Goal: Navigation & Orientation: Go to known website

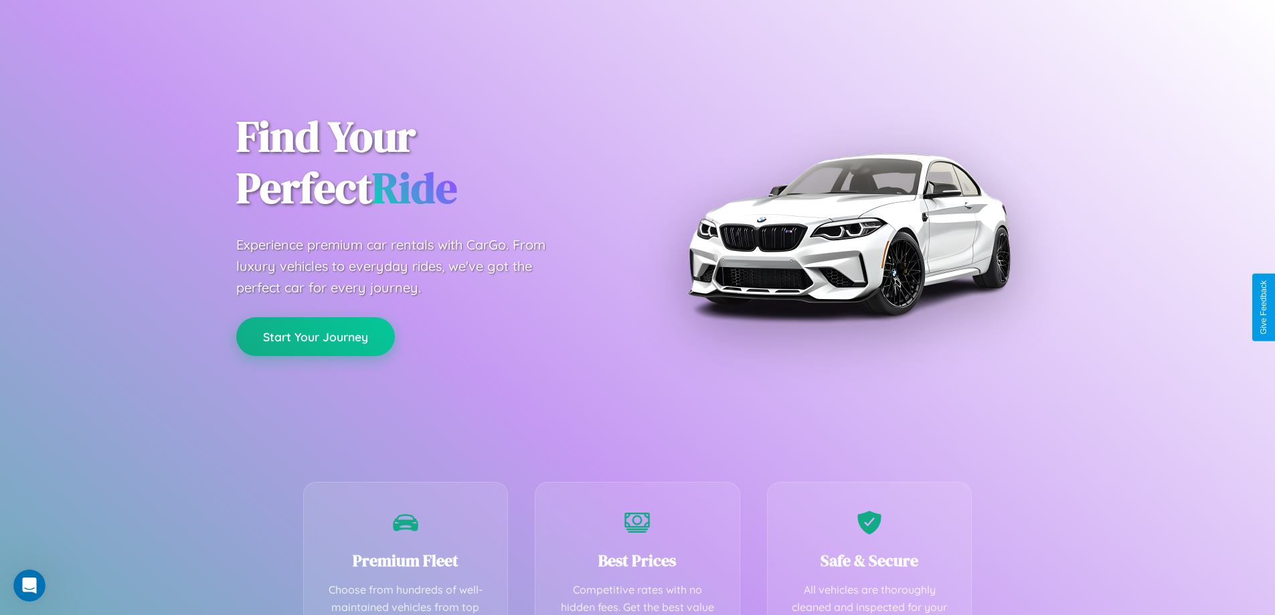
click at [315, 337] on button "Start Your Journey" at bounding box center [315, 336] width 159 height 39
click at [315, 336] on button "Start Your Journey" at bounding box center [315, 336] width 159 height 39
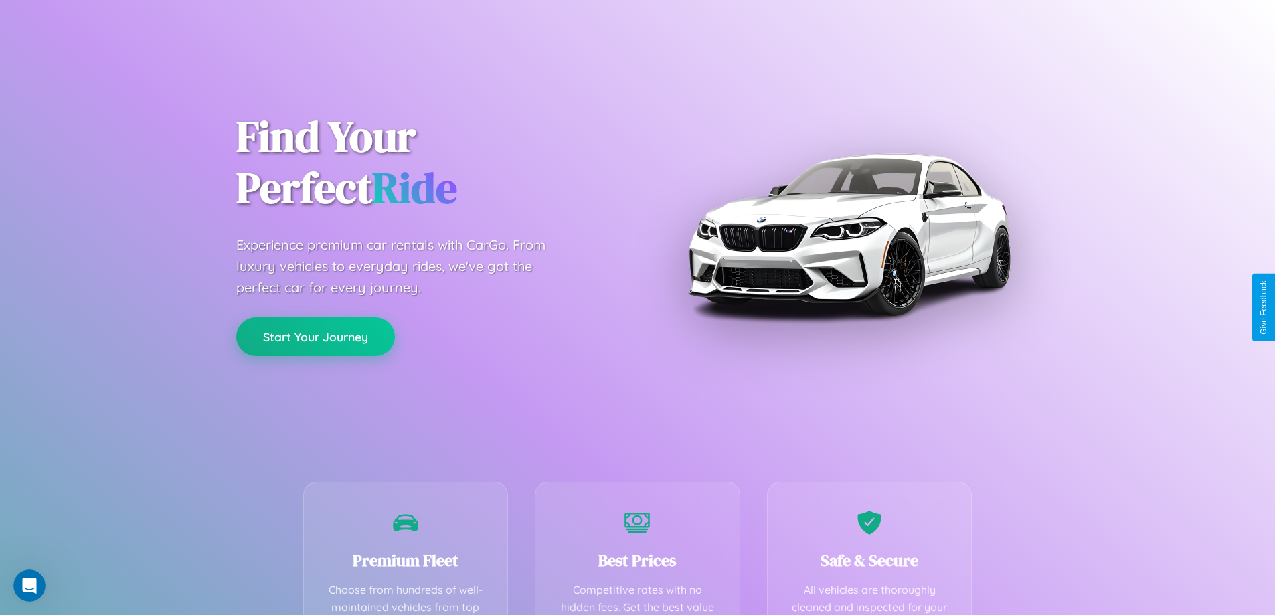
click at [315, 336] on button "Start Your Journey" at bounding box center [315, 336] width 159 height 39
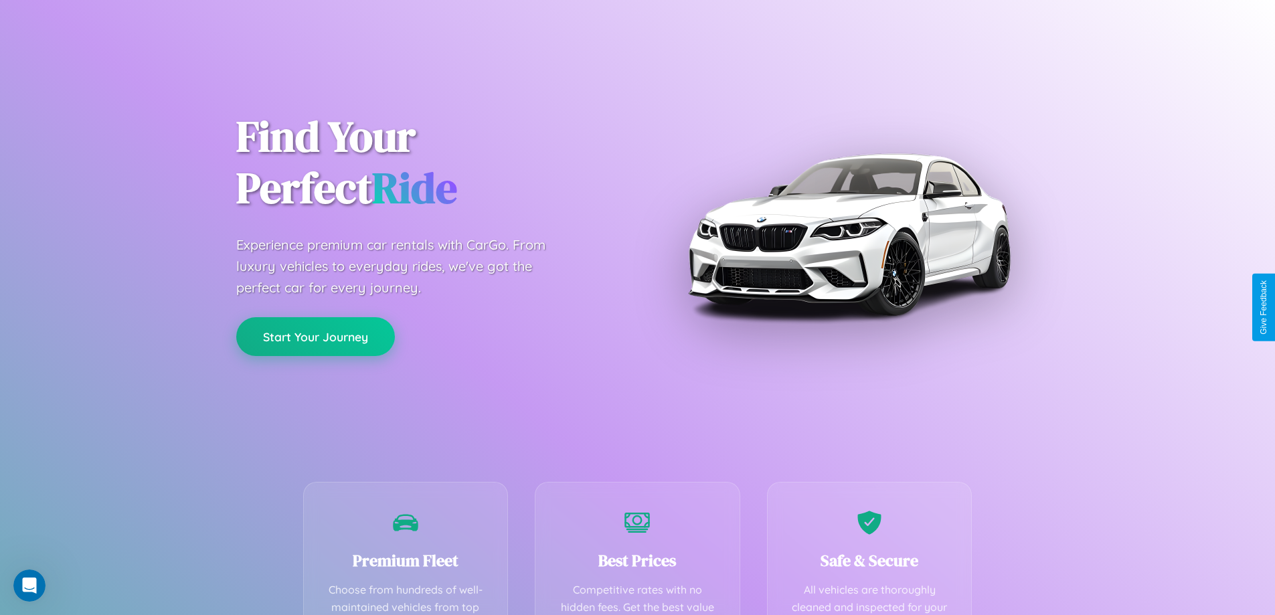
click at [315, 336] on button "Start Your Journey" at bounding box center [315, 336] width 159 height 39
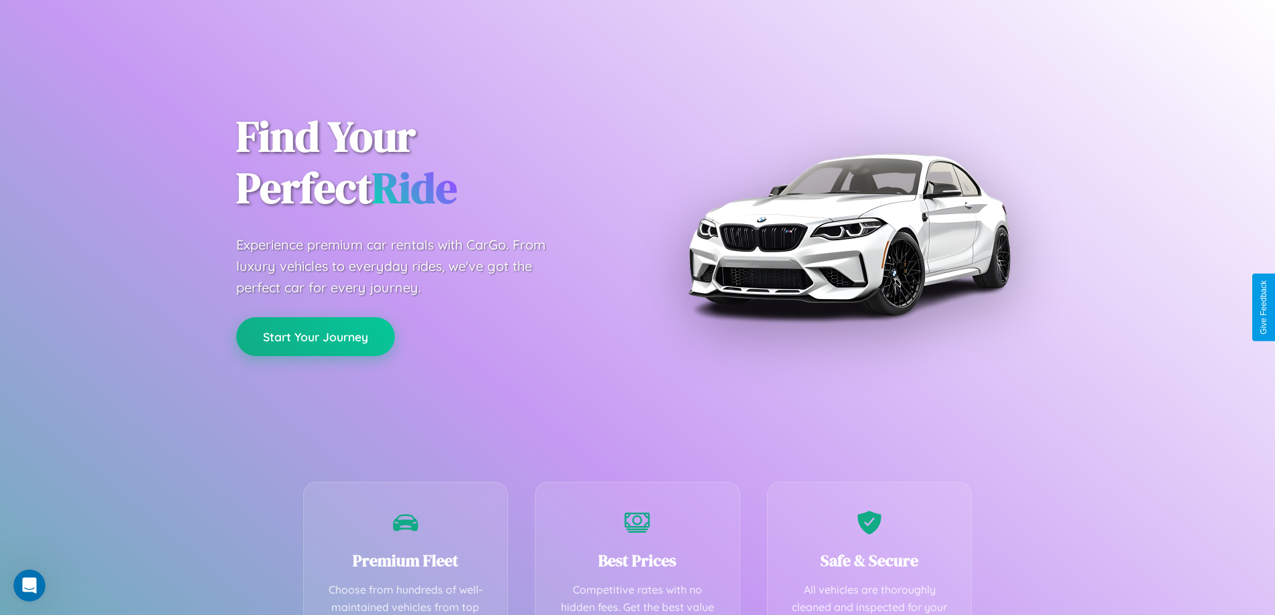
click at [315, 336] on button "Start Your Journey" at bounding box center [315, 336] width 159 height 39
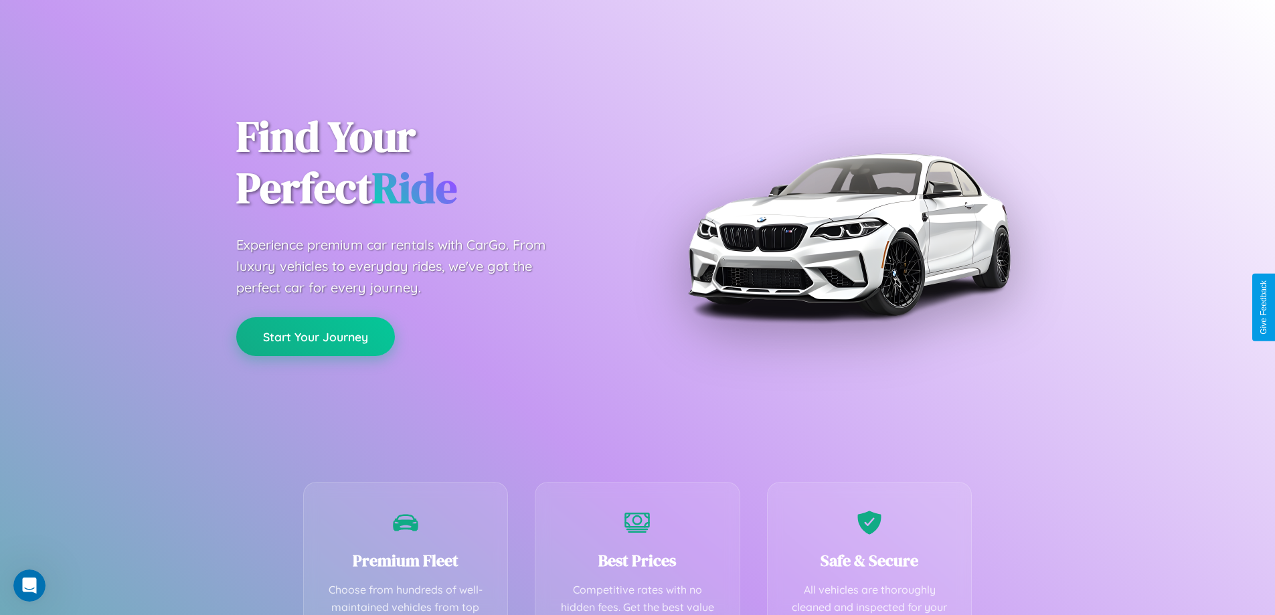
click at [315, 336] on button "Start Your Journey" at bounding box center [315, 336] width 159 height 39
